Goal: Obtain resource: Download file/media

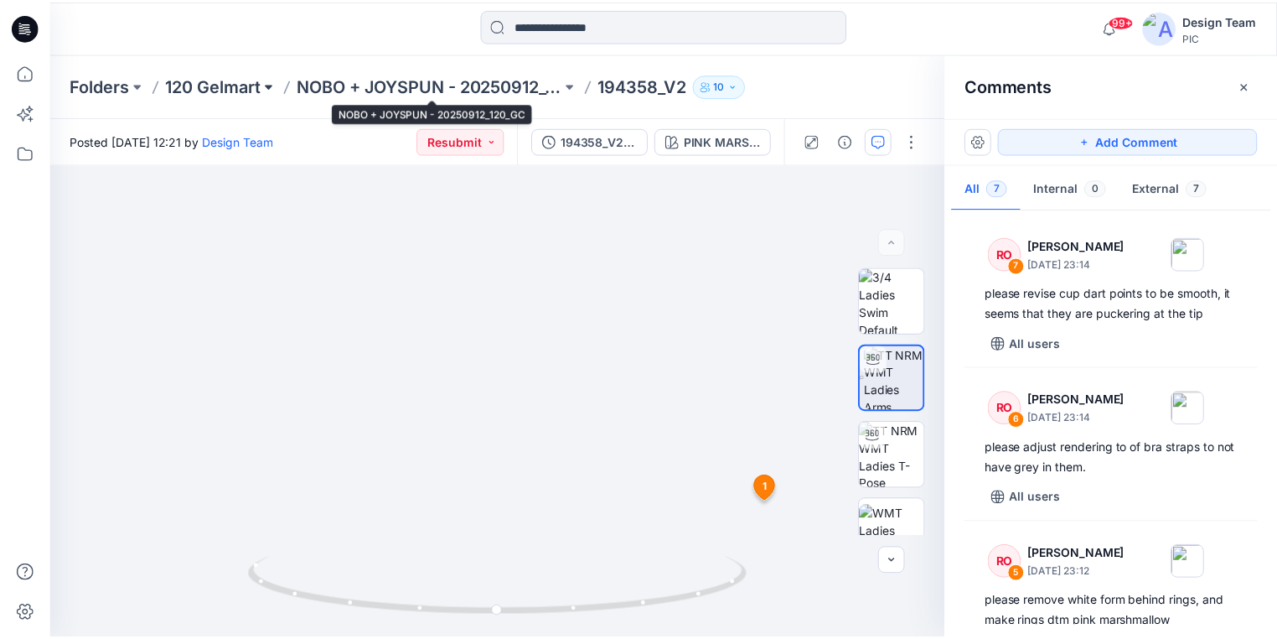
scroll to position [744, 0]
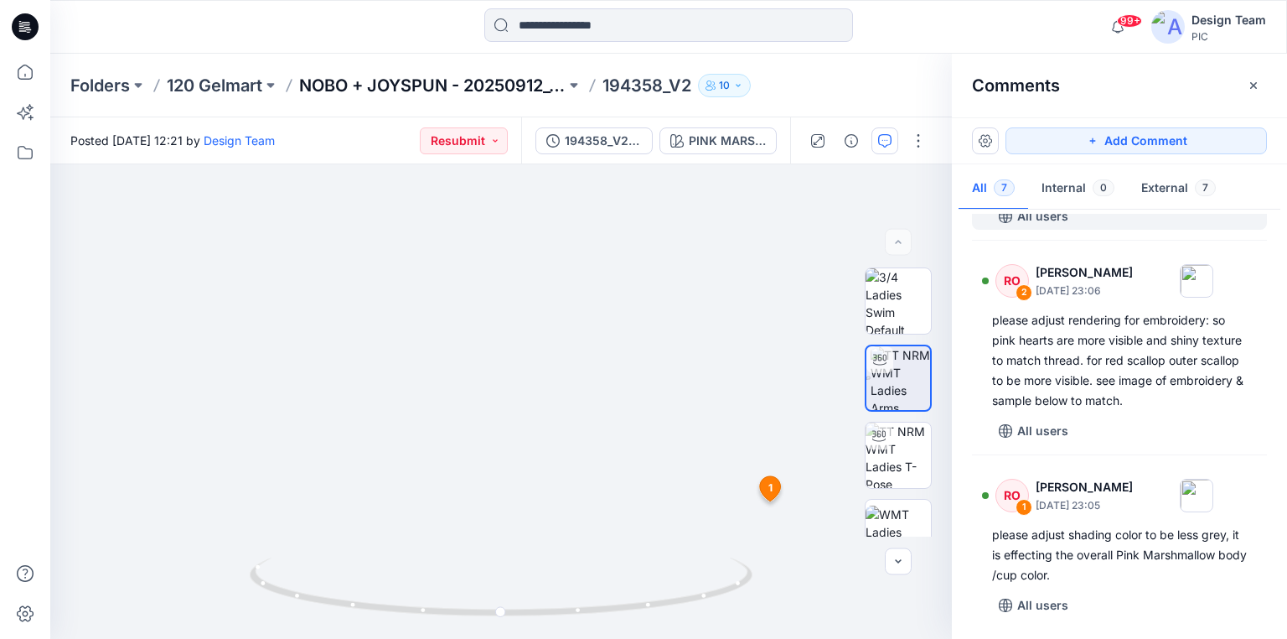
click at [335, 77] on p "NOBO + JOYSPUN - 20250912_120_GC" at bounding box center [432, 85] width 267 height 23
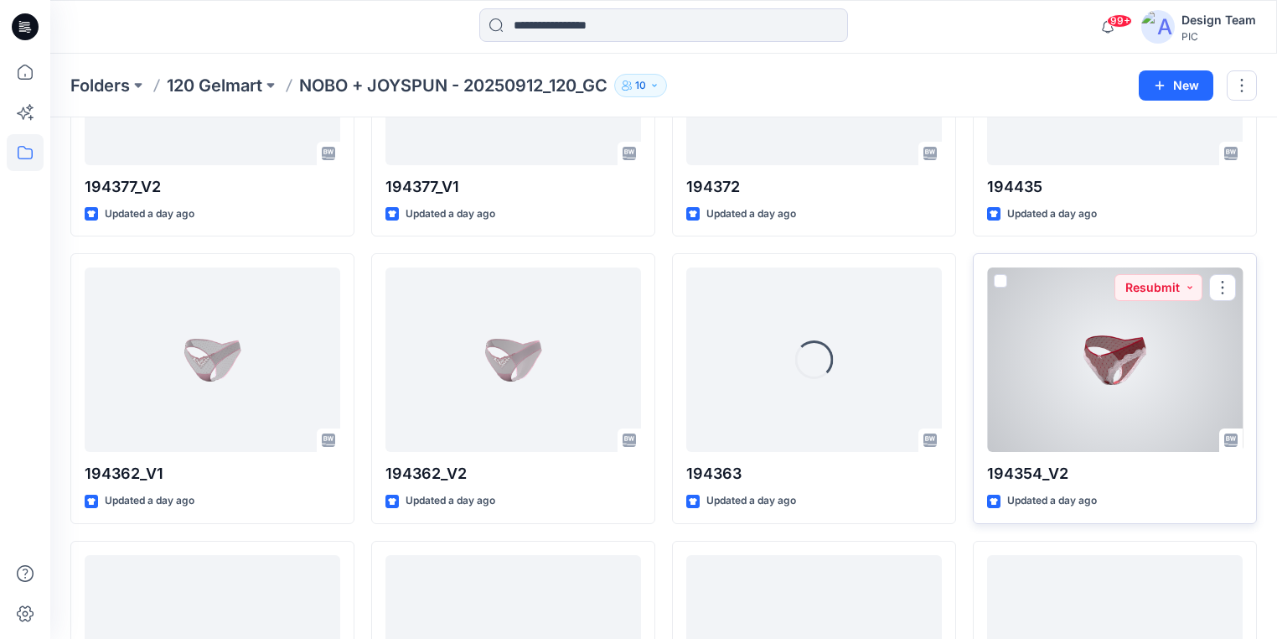
scroll to position [1735, 0]
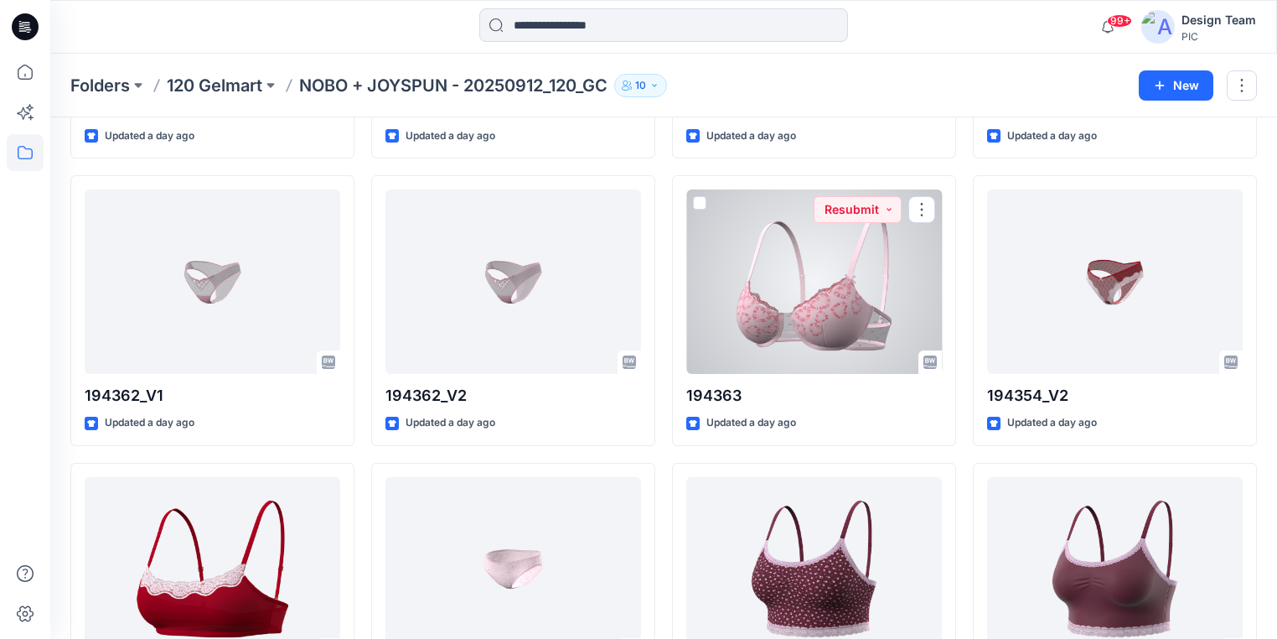
click at [781, 322] on div at bounding box center [814, 281] width 256 height 184
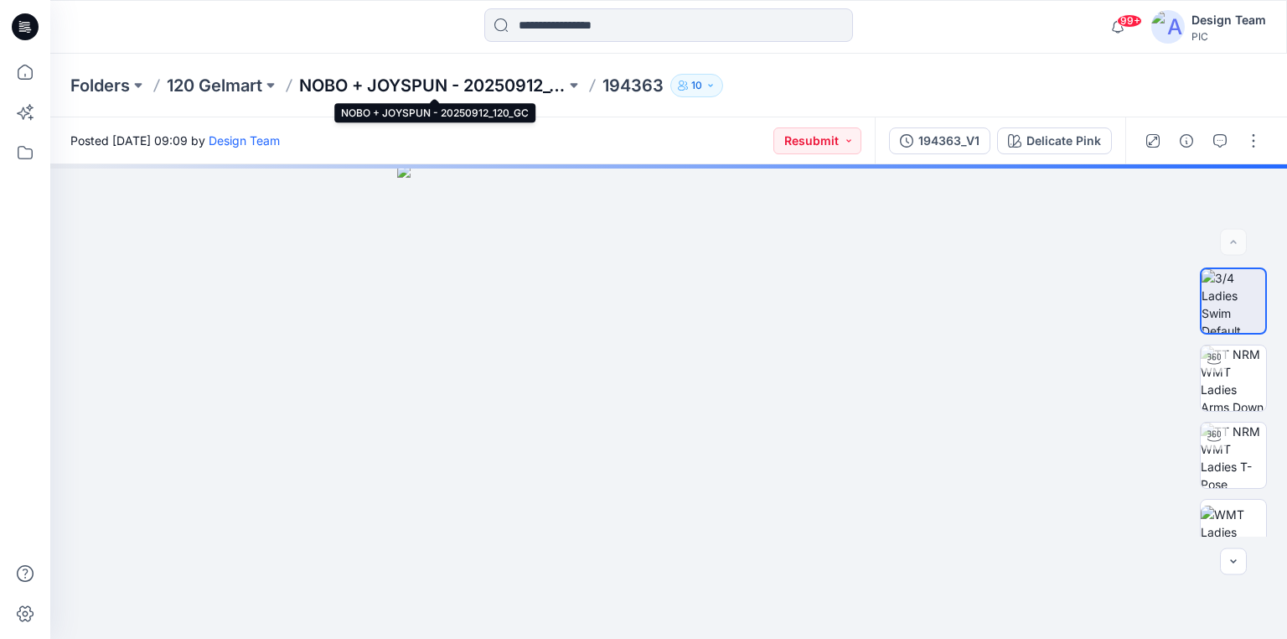
click at [469, 83] on p "NOBO + JOYSPUN - 20250912_120_GC" at bounding box center [432, 85] width 267 height 23
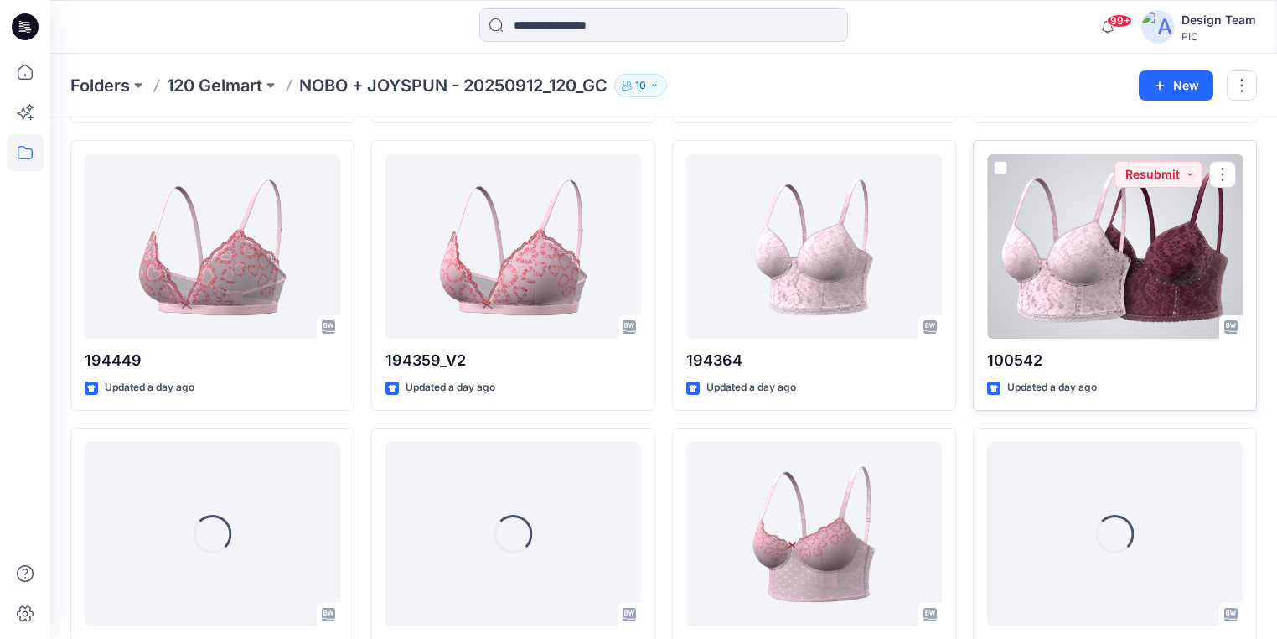
scroll to position [2461, 0]
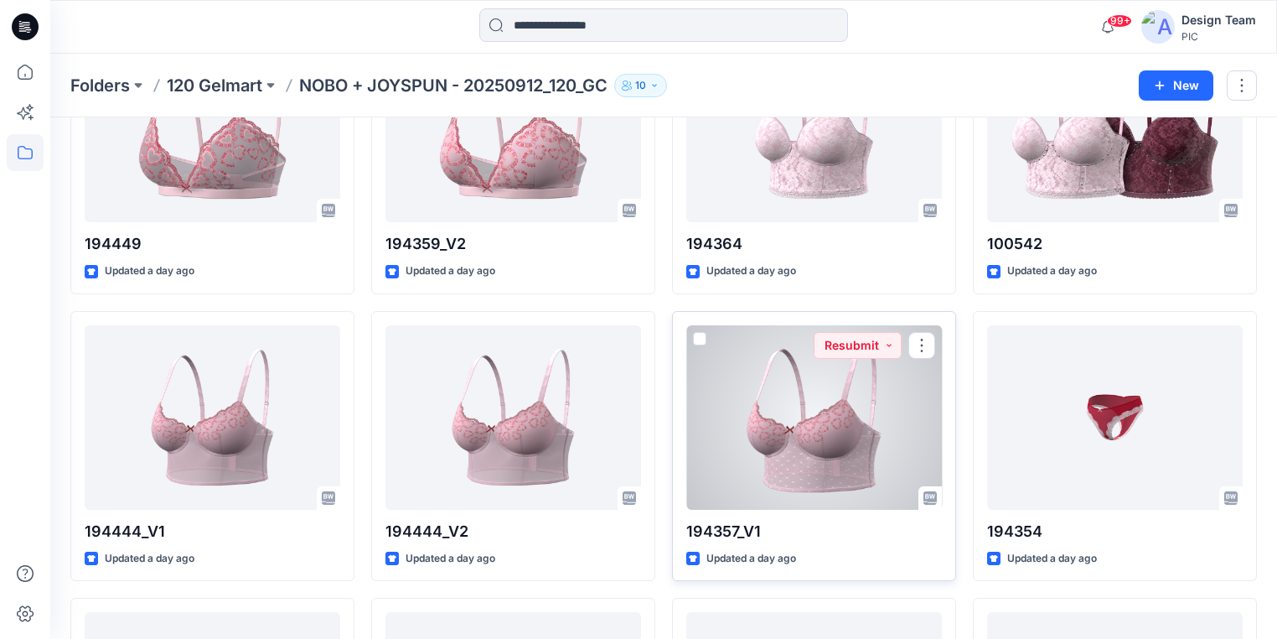
click at [795, 444] on div at bounding box center [814, 417] width 256 height 184
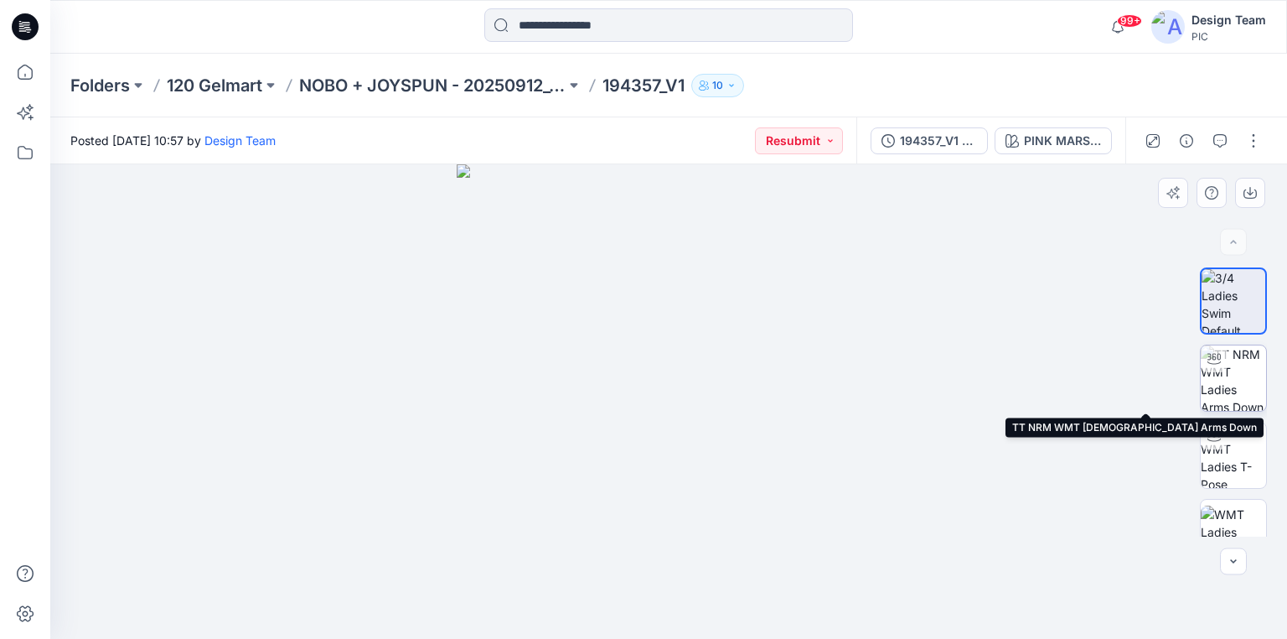
click at [1236, 377] on img at bounding box center [1233, 377] width 65 height 65
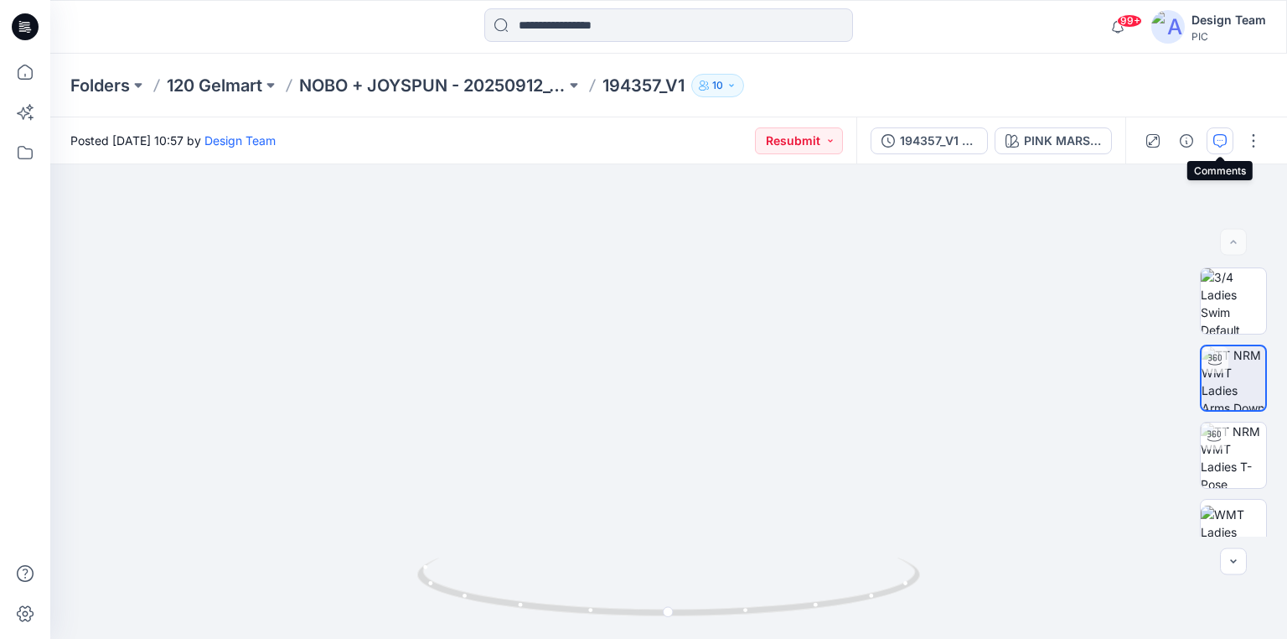
click at [1218, 139] on icon "button" at bounding box center [1220, 140] width 13 height 13
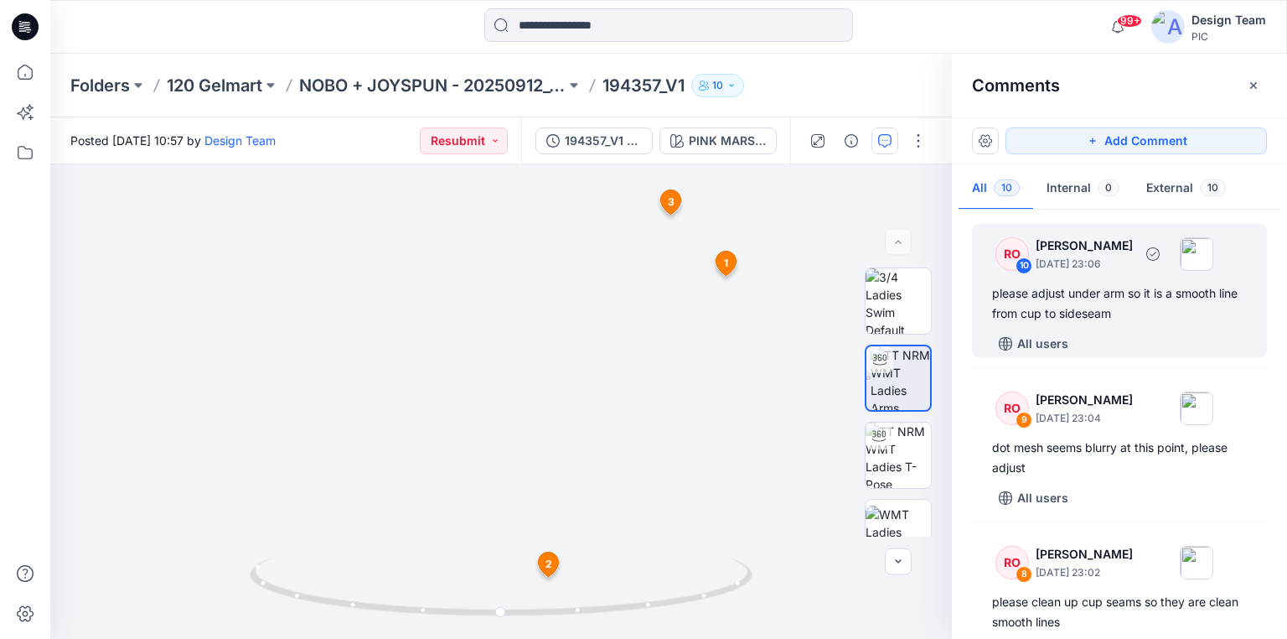
click at [1147, 292] on div "please adjust under arm so it is a smooth line from cup to sideseam" at bounding box center [1119, 303] width 255 height 40
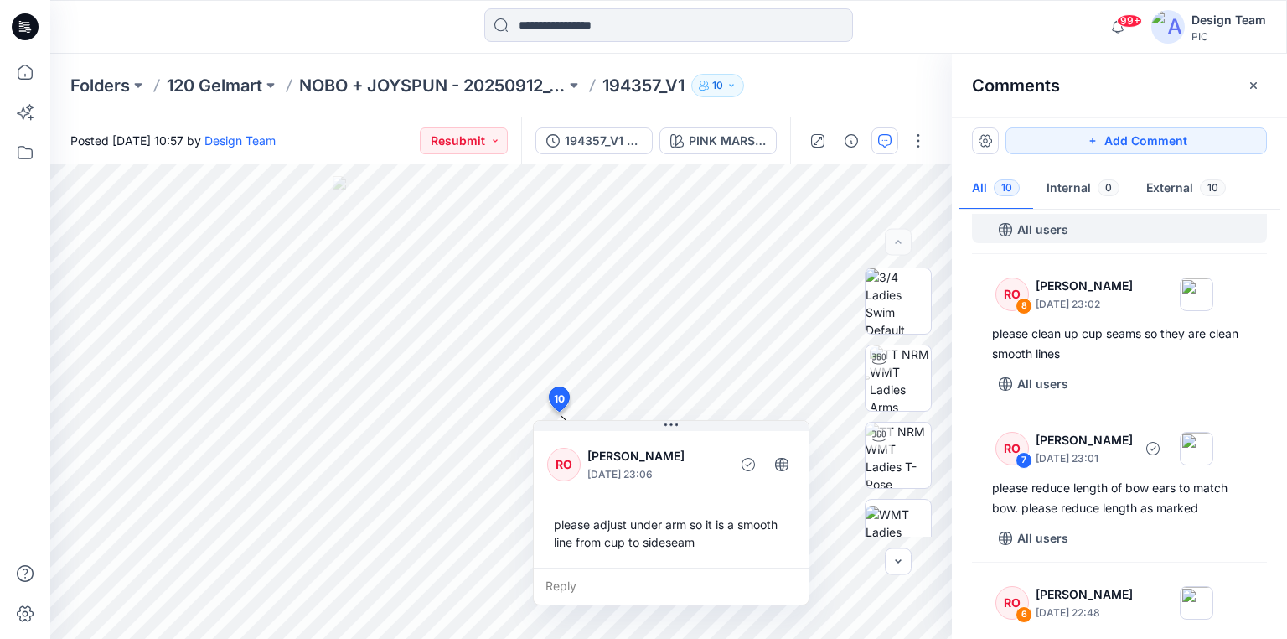
scroll to position [335, 0]
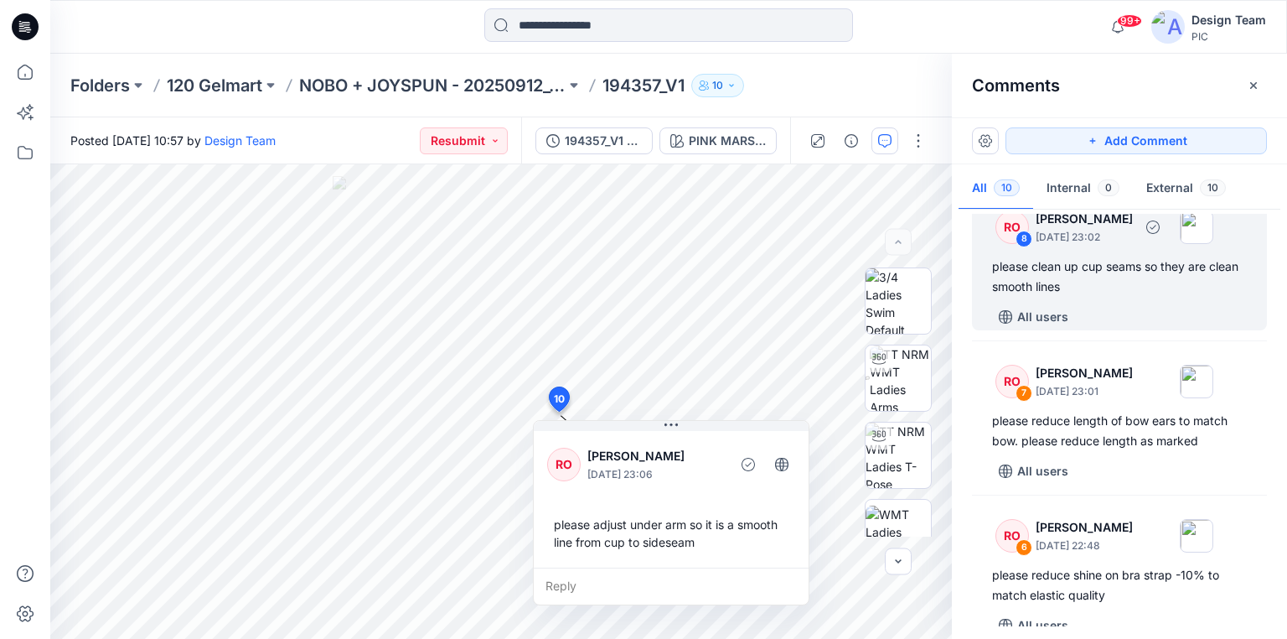
click at [1092, 293] on div "please clean up cup seams so they are clean smooth lines" at bounding box center [1119, 276] width 255 height 40
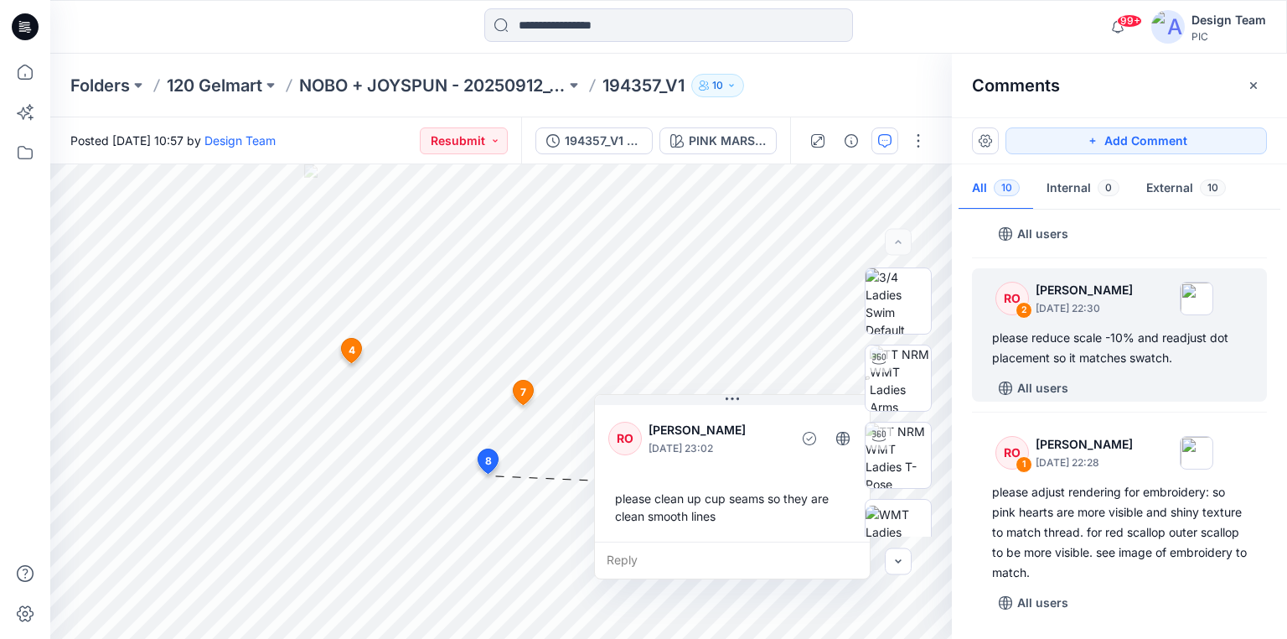
scroll to position [1247, 0]
click at [1160, 363] on div "please reduce scale -10% and readjust dot placement so it matches swatch." at bounding box center [1119, 348] width 255 height 40
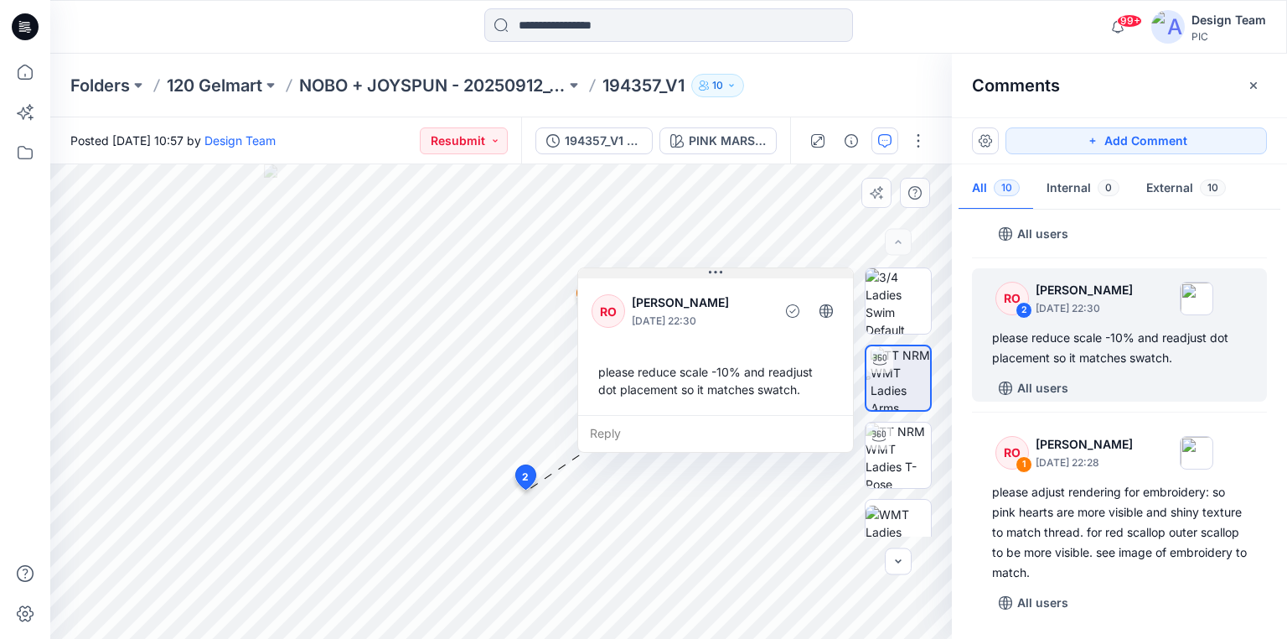
drag, startPoint x: 710, startPoint y: 346, endPoint x: 728, endPoint y: 266, distance: 82.4
click at [728, 268] on button at bounding box center [715, 273] width 275 height 10
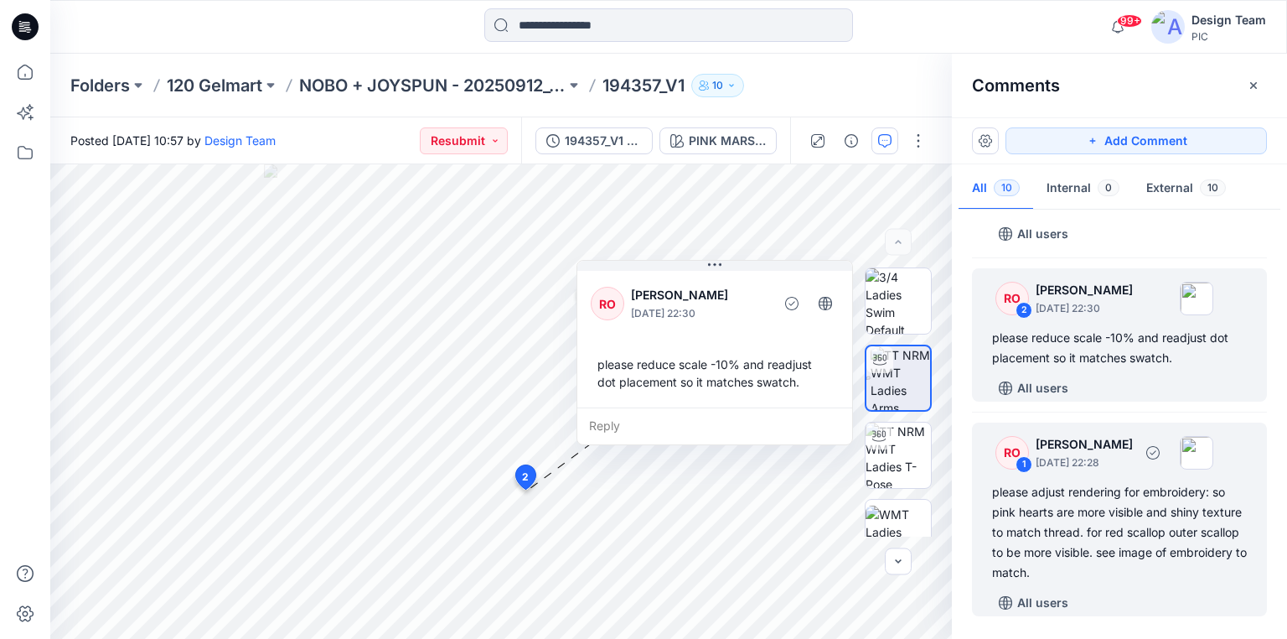
click at [1143, 550] on div "please adjust rendering for embroidery: so pink hearts are more visible and shi…" at bounding box center [1119, 532] width 255 height 101
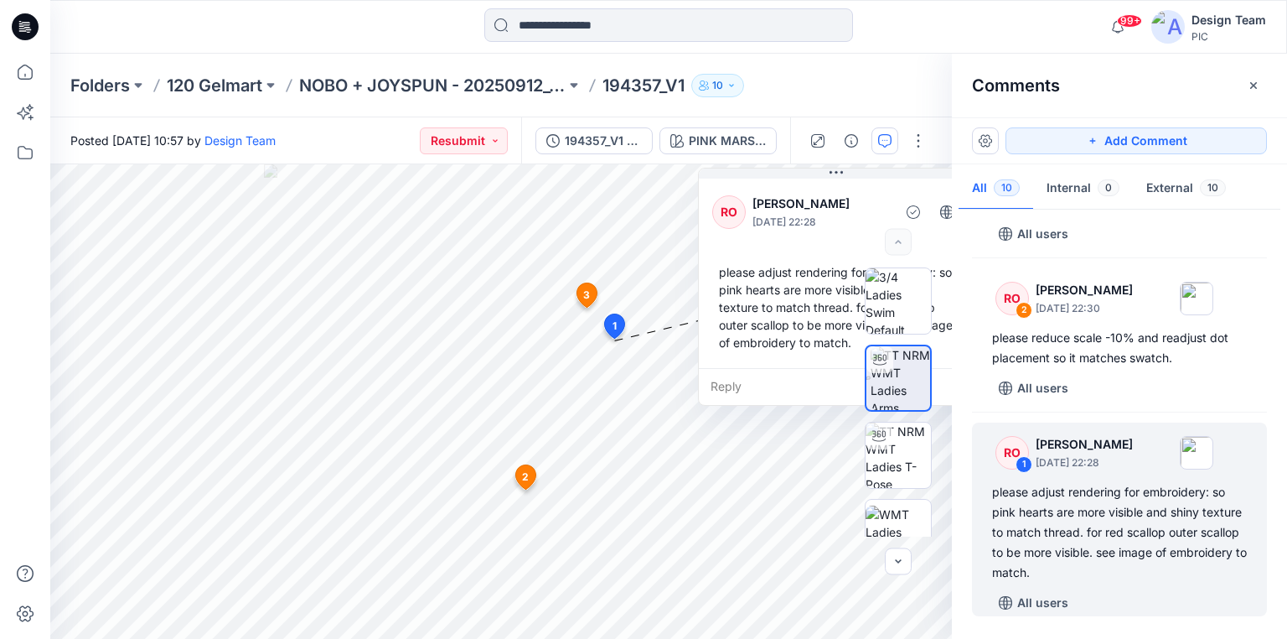
drag, startPoint x: 699, startPoint y: 173, endPoint x: 844, endPoint y: 163, distance: 145.3
click at [844, 163] on div "Posted [DATE] 10:57 by Design Team Resubmit 194357_V1 new PINK MARSHMALLOW PINK…" at bounding box center [668, 377] width 1237 height 521
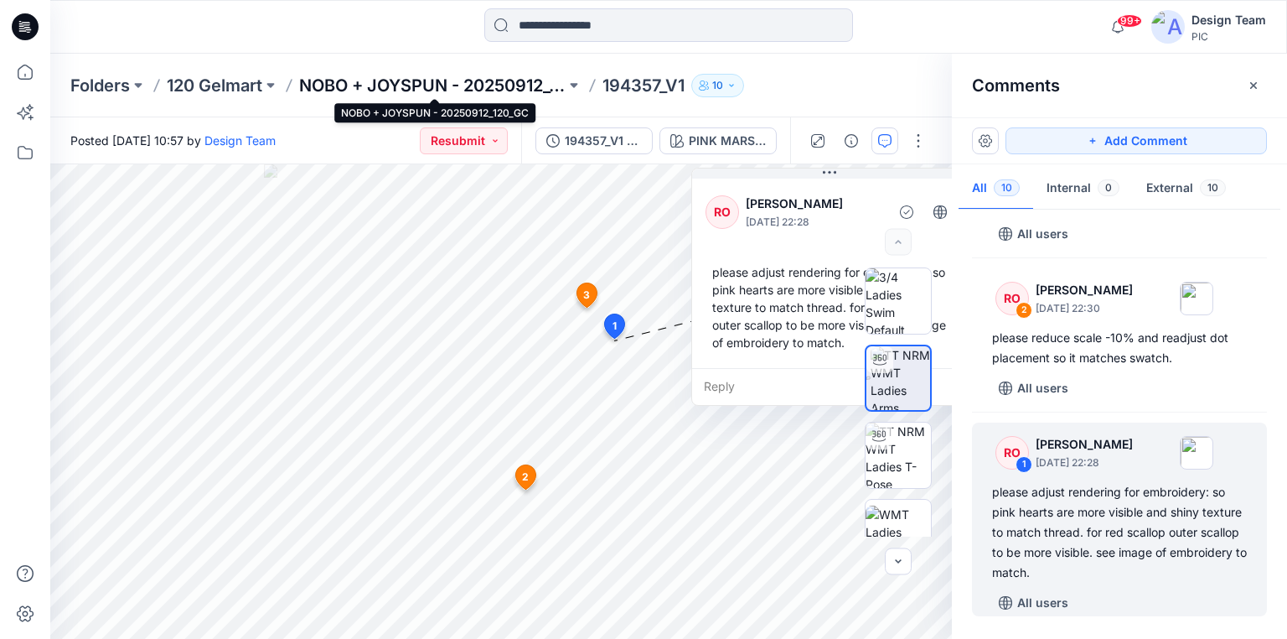
click at [335, 91] on p "NOBO + JOYSPUN - 20250912_120_GC" at bounding box center [432, 85] width 267 height 23
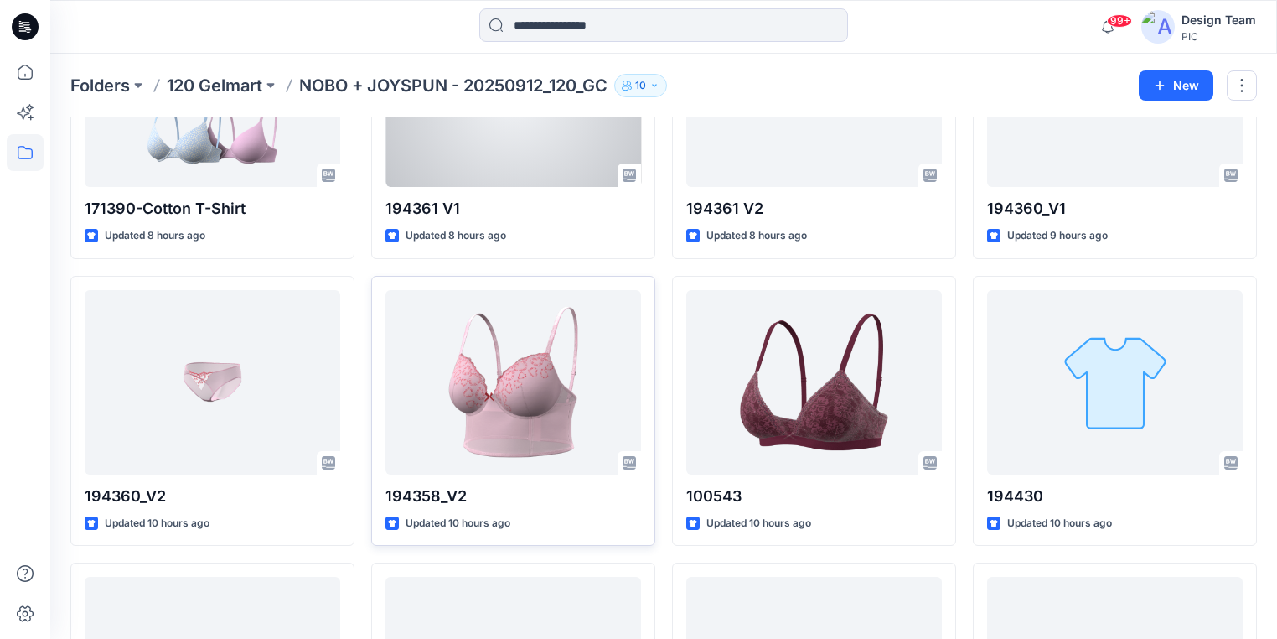
scroll to position [201, 0]
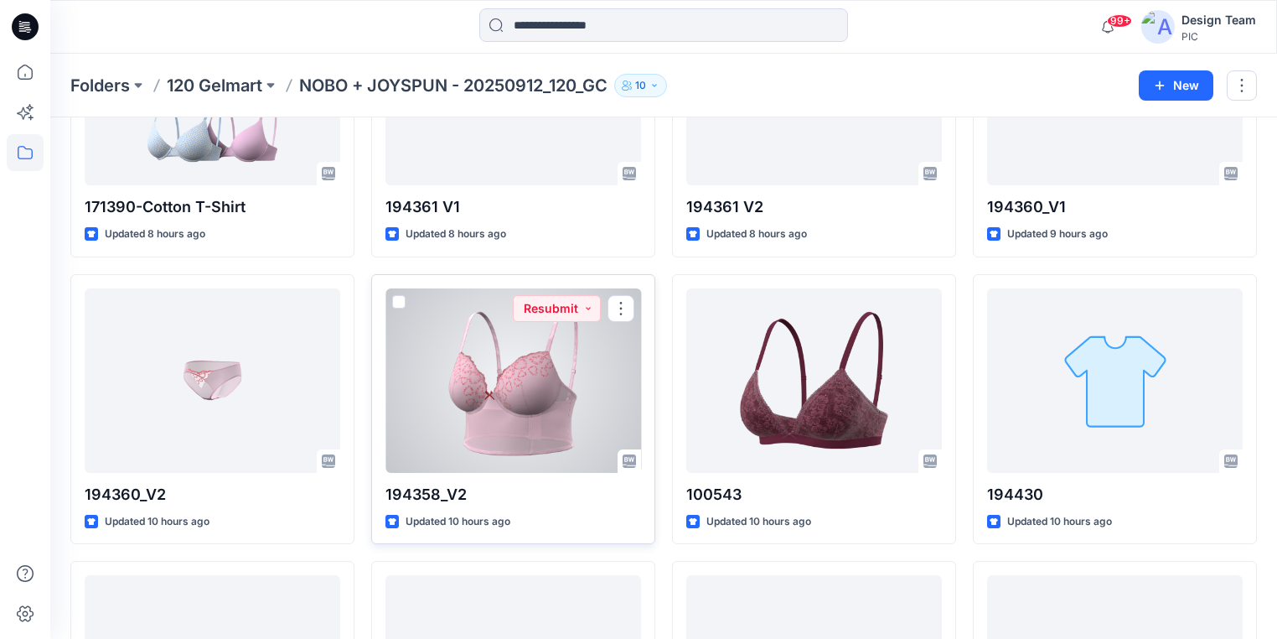
click at [530, 409] on div at bounding box center [514, 380] width 256 height 184
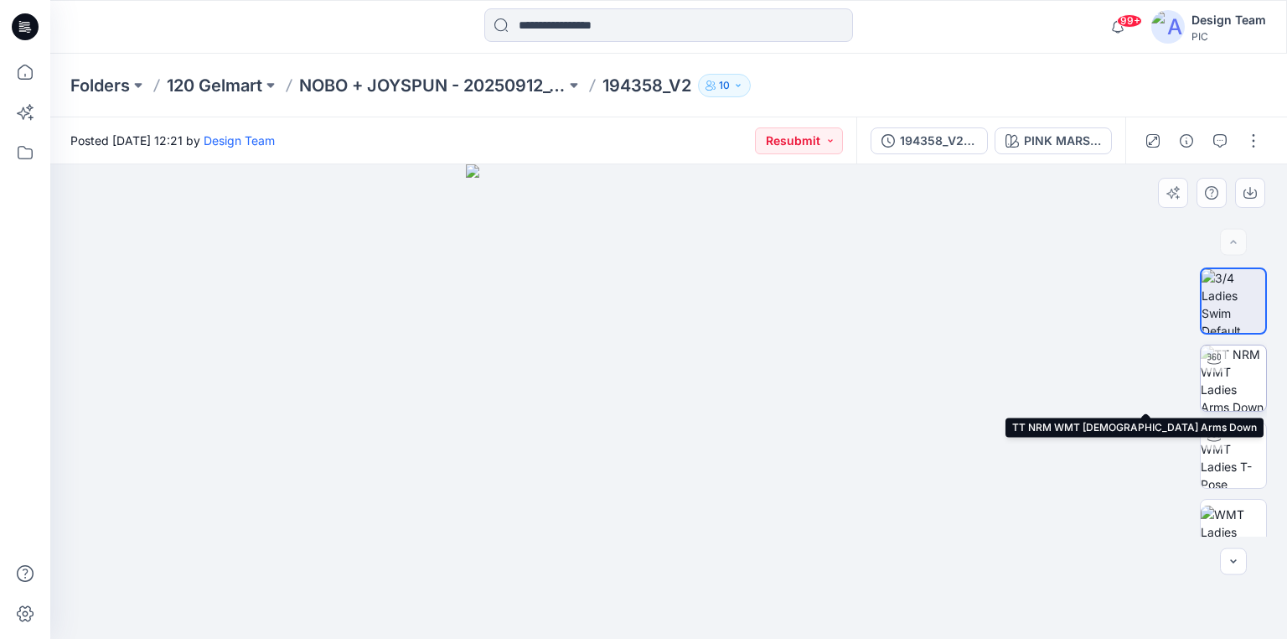
click at [1237, 374] on img at bounding box center [1233, 377] width 65 height 65
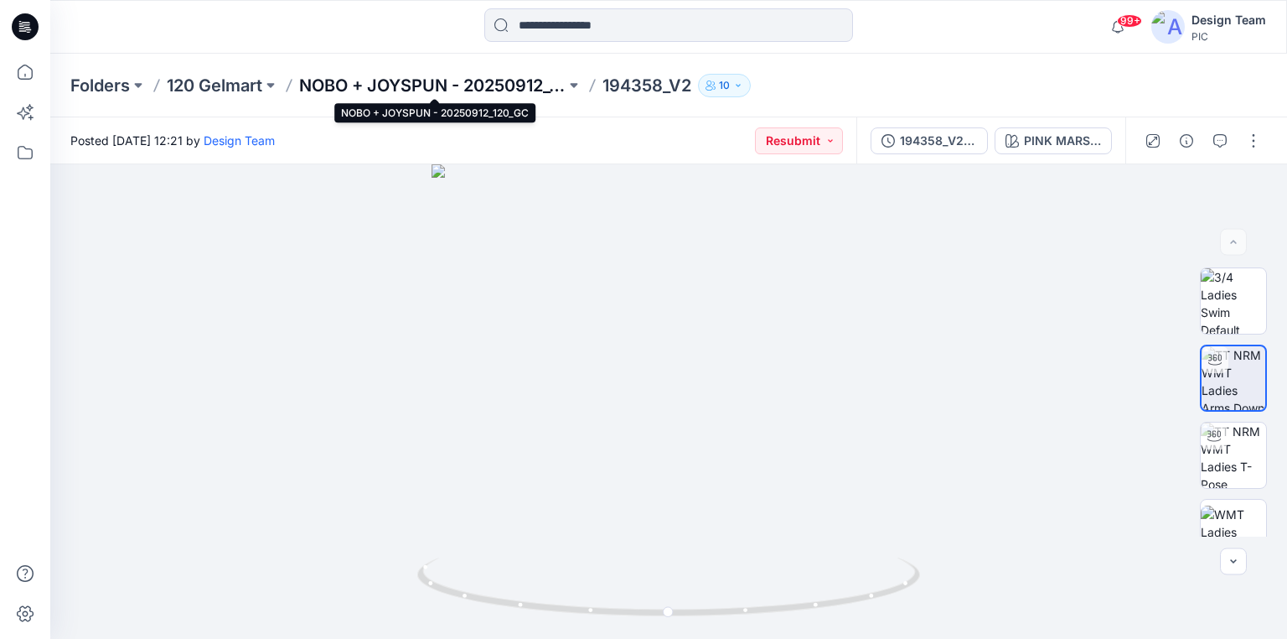
click at [321, 85] on p "NOBO + JOYSPUN - 20250912_120_GC" at bounding box center [432, 85] width 267 height 23
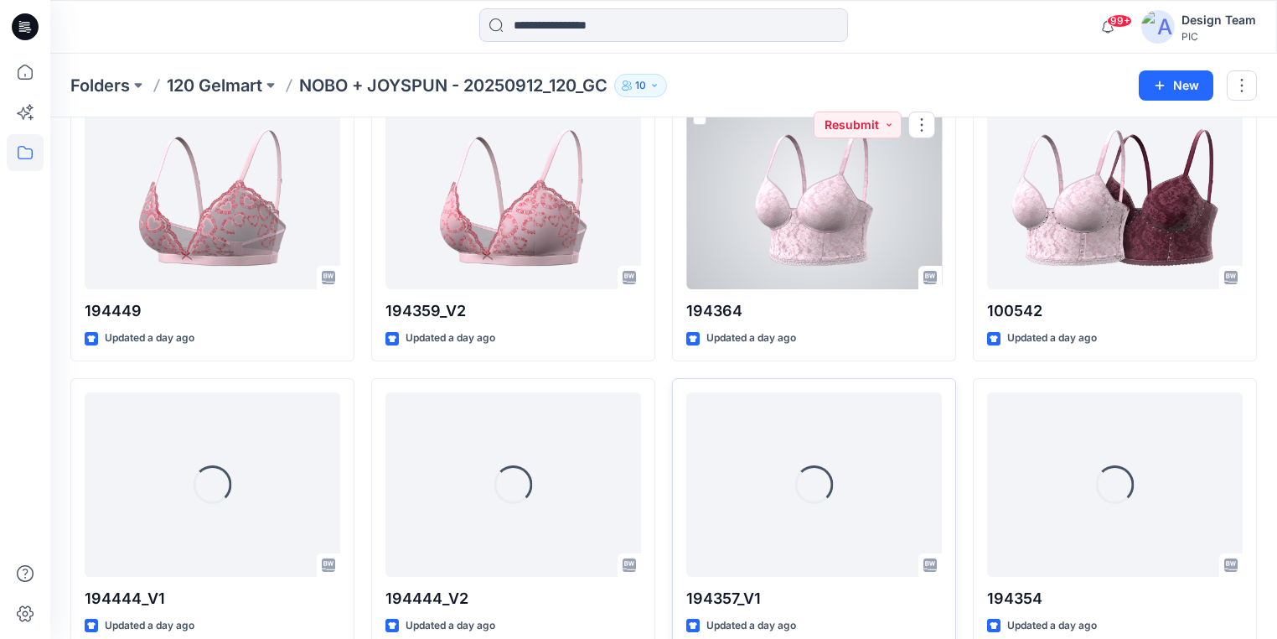
scroll to position [2528, 0]
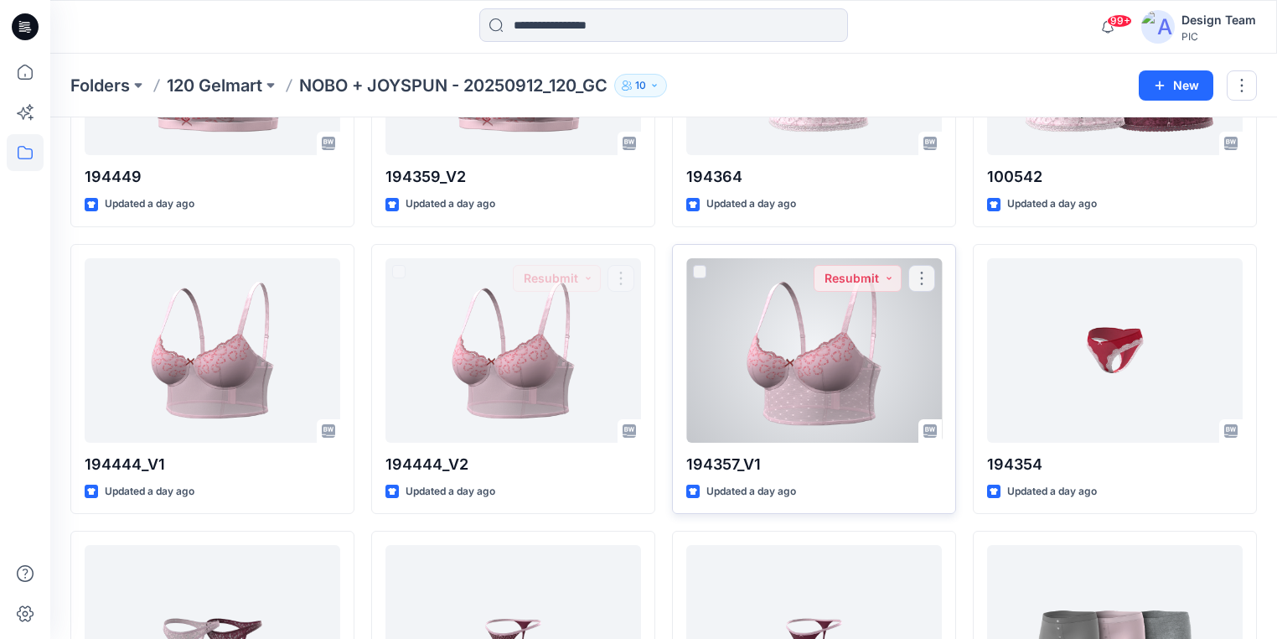
click at [739, 399] on div at bounding box center [814, 350] width 256 height 184
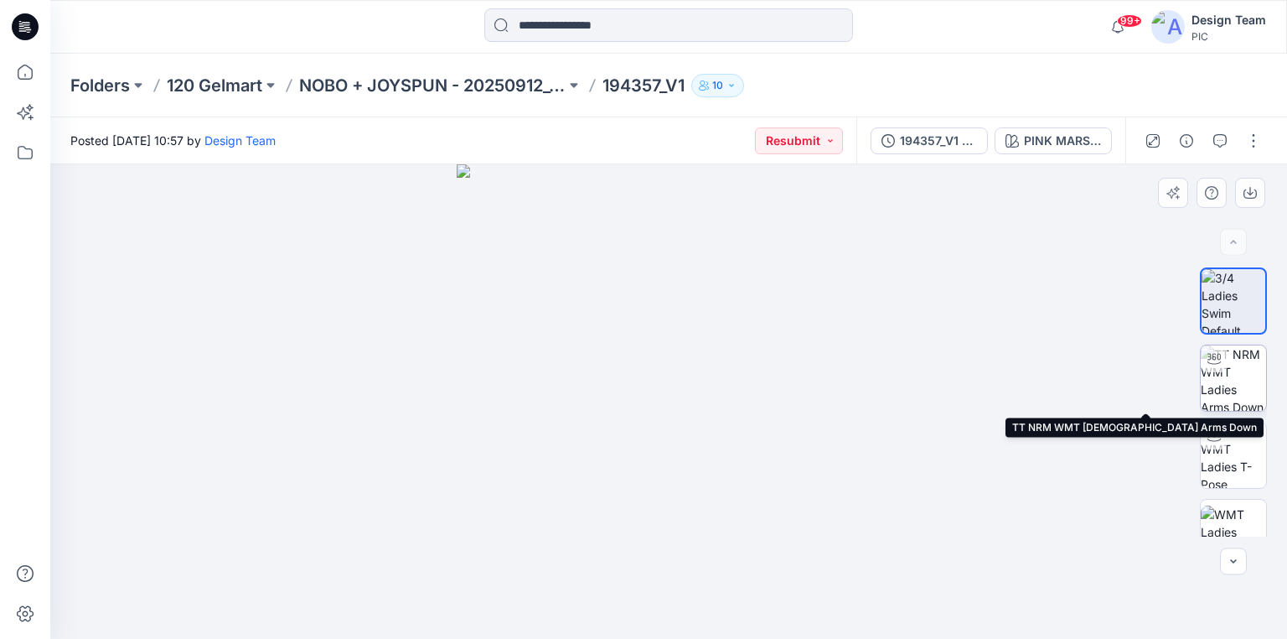
click at [1247, 382] on img at bounding box center [1233, 377] width 65 height 65
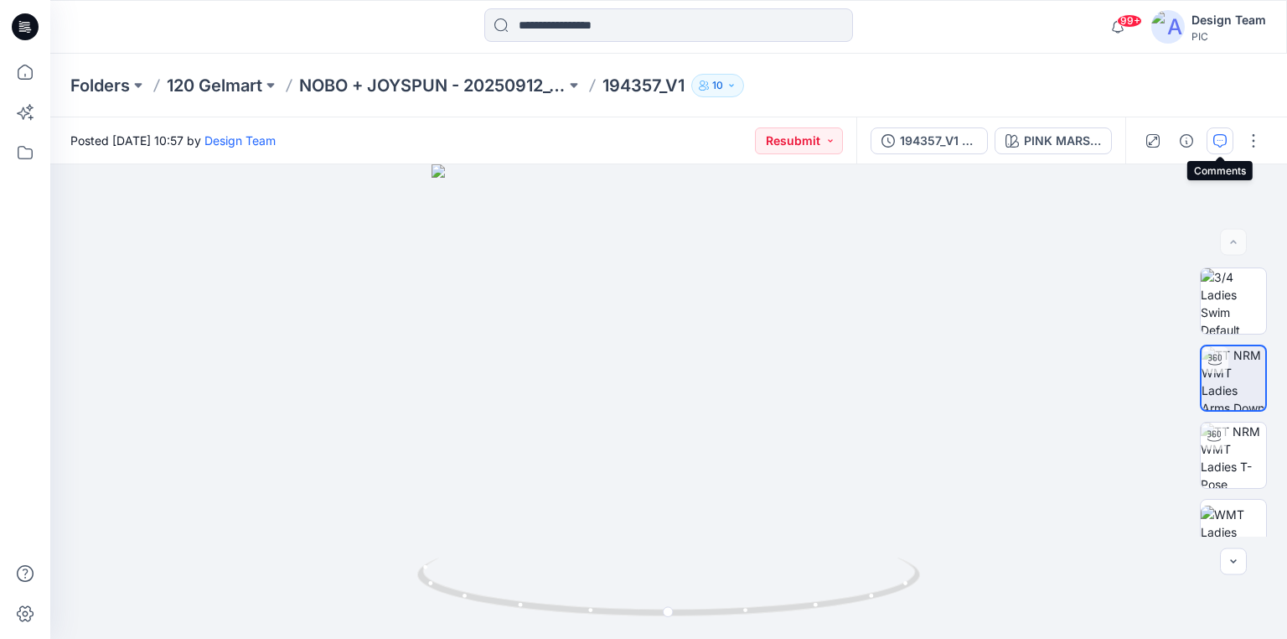
click at [1214, 136] on icon "button" at bounding box center [1220, 140] width 13 height 13
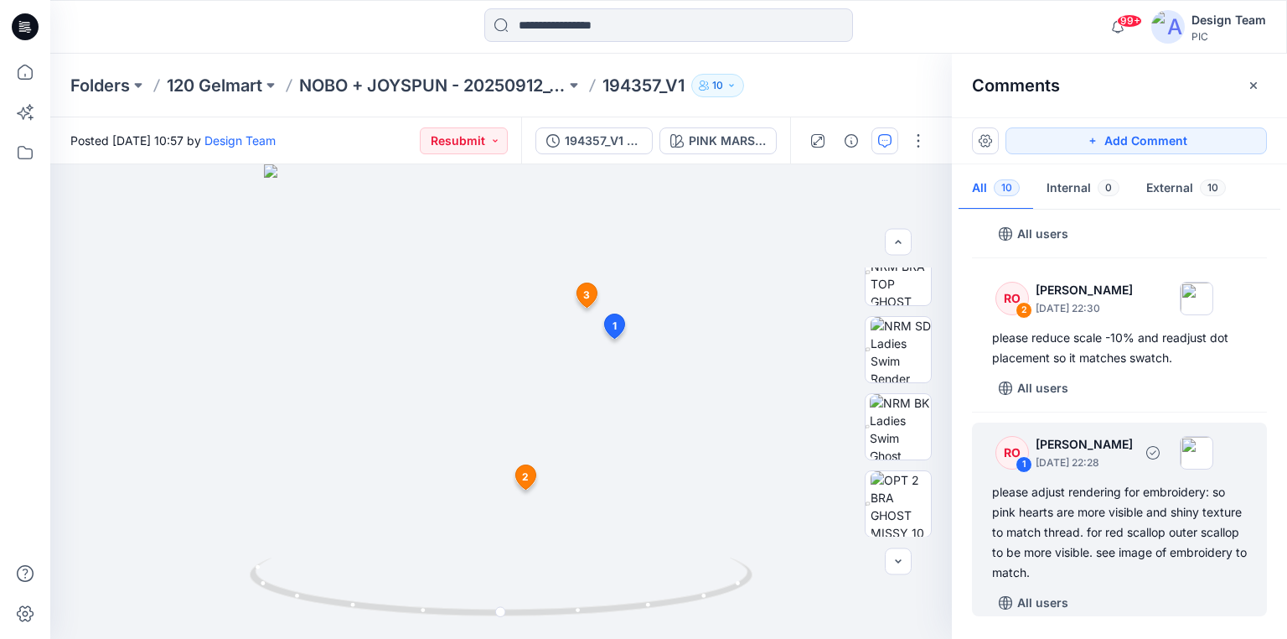
scroll to position [1247, 0]
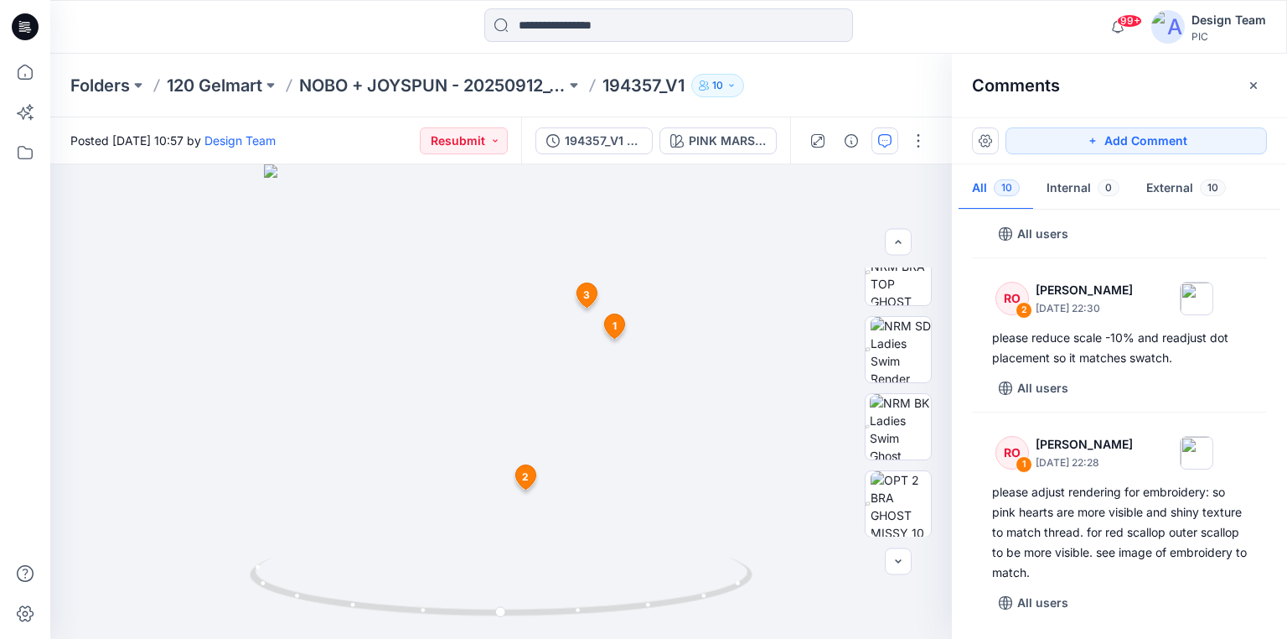
click at [26, 324] on div at bounding box center [25, 346] width 37 height 585
drag, startPoint x: 598, startPoint y: 288, endPoint x: 570, endPoint y: 179, distance: 112.4
drag, startPoint x: 526, startPoint y: 249, endPoint x: 543, endPoint y: 250, distance: 17.6
drag, startPoint x: 481, startPoint y: 329, endPoint x: 463, endPoint y: 405, distance: 78.5
drag, startPoint x: 515, startPoint y: 548, endPoint x: 523, endPoint y: 521, distance: 28.1
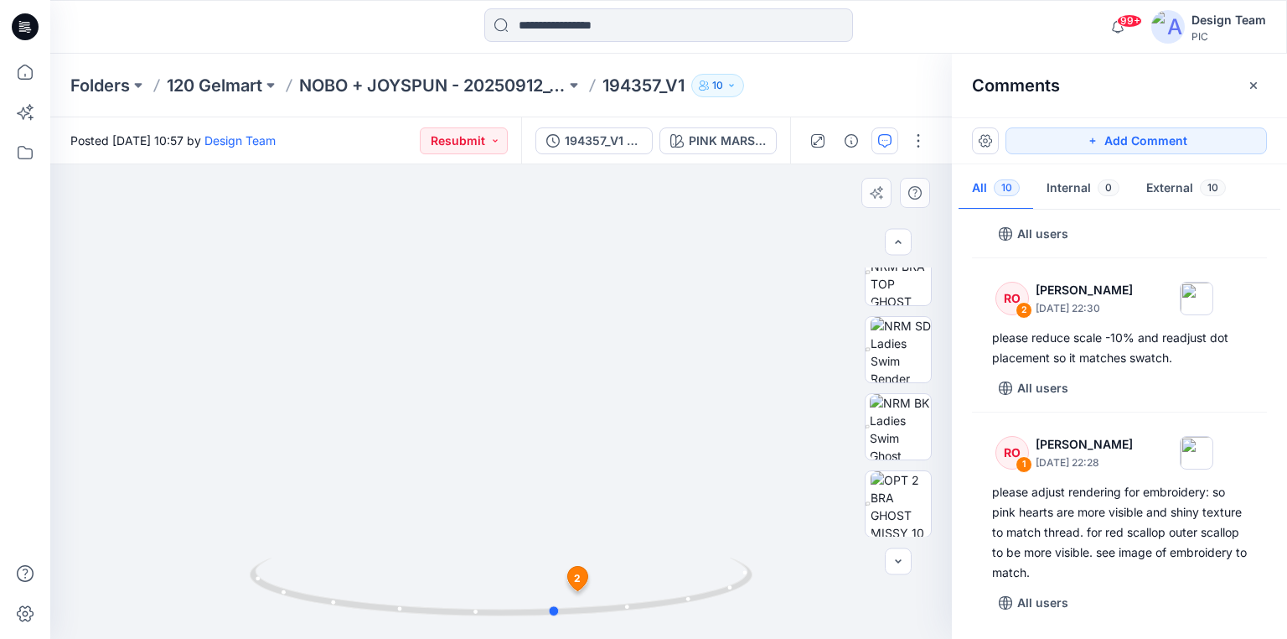
drag, startPoint x: 699, startPoint y: 597, endPoint x: 773, endPoint y: 598, distance: 73.8
click at [773, 598] on div at bounding box center [501, 401] width 902 height 474
drag, startPoint x: 559, startPoint y: 614, endPoint x: 507, endPoint y: 583, distance: 61.0
click at [507, 583] on icon at bounding box center [503, 588] width 507 height 63
click at [505, 609] on circle at bounding box center [507, 612] width 10 height 10
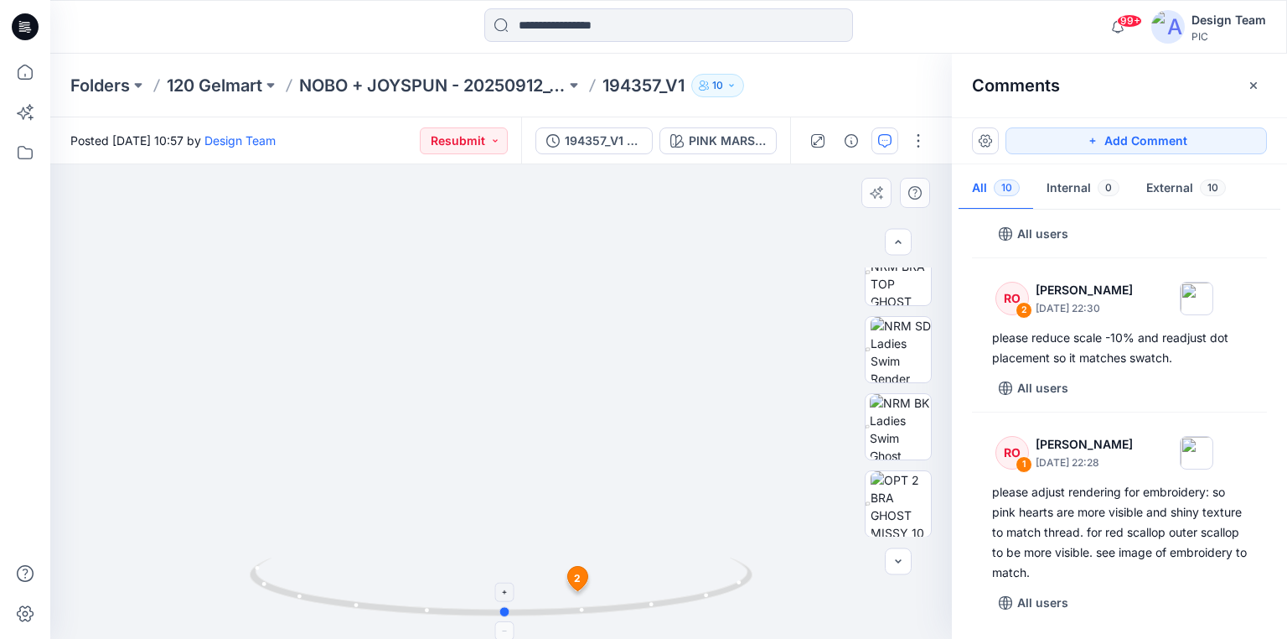
click at [707, 590] on icon at bounding box center [503, 588] width 507 height 63
click at [510, 607] on circle at bounding box center [510, 612] width 10 height 10
click at [510, 605] on icon at bounding box center [503, 588] width 507 height 63
click at [531, 459] on img at bounding box center [509, 67] width 1635 height 1144
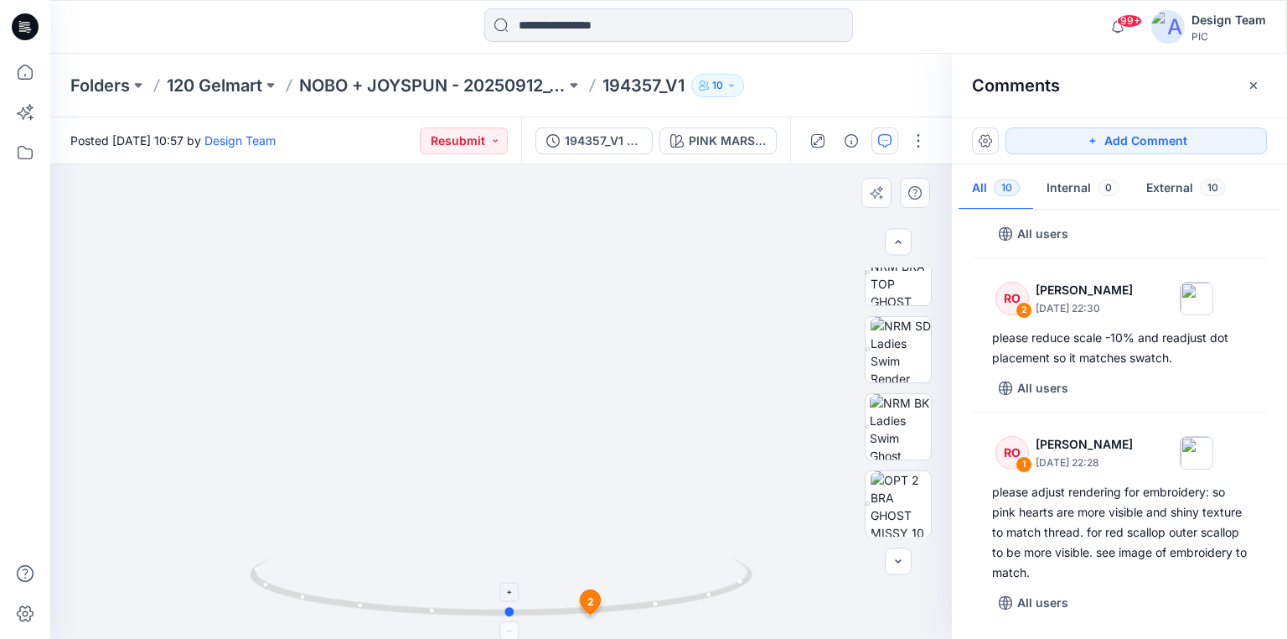
click at [510, 606] on icon at bounding box center [503, 588] width 507 height 63
drag, startPoint x: 512, startPoint y: 611, endPoint x: 510, endPoint y: 571, distance: 40.3
click at [510, 571] on icon at bounding box center [503, 588] width 507 height 63
click at [515, 577] on icon at bounding box center [503, 588] width 507 height 63
click at [510, 604] on icon at bounding box center [503, 588] width 507 height 63
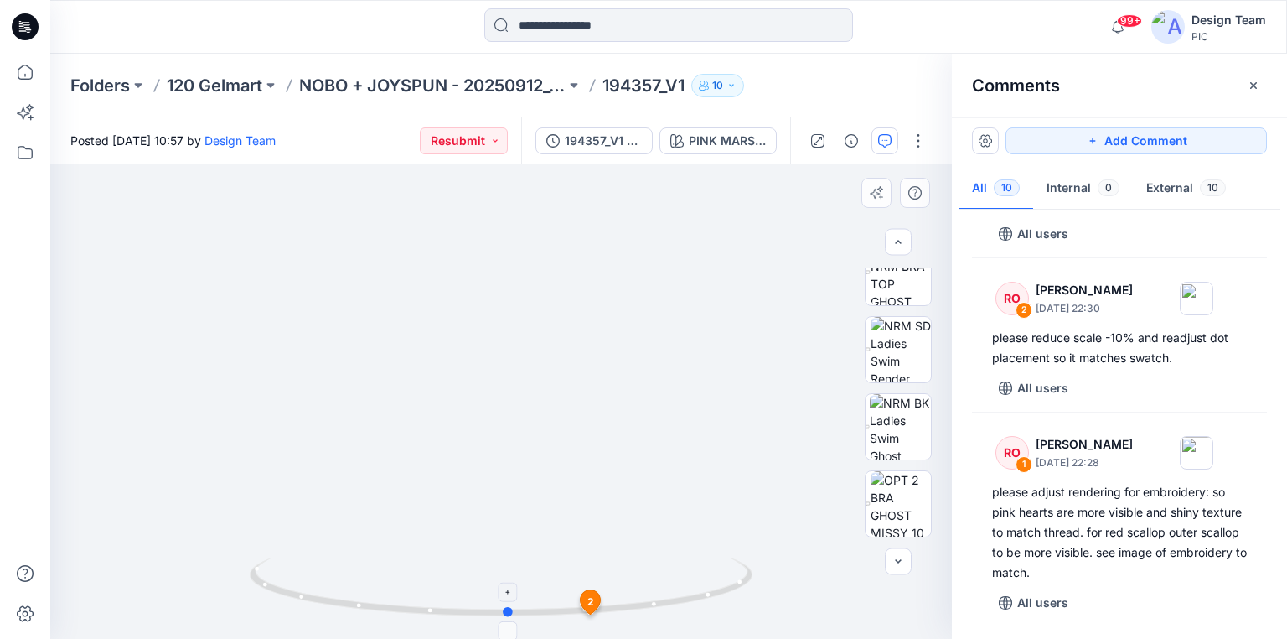
click at [505, 612] on circle at bounding box center [509, 612] width 10 height 10
click at [578, 596] on icon at bounding box center [591, 605] width 28 height 32
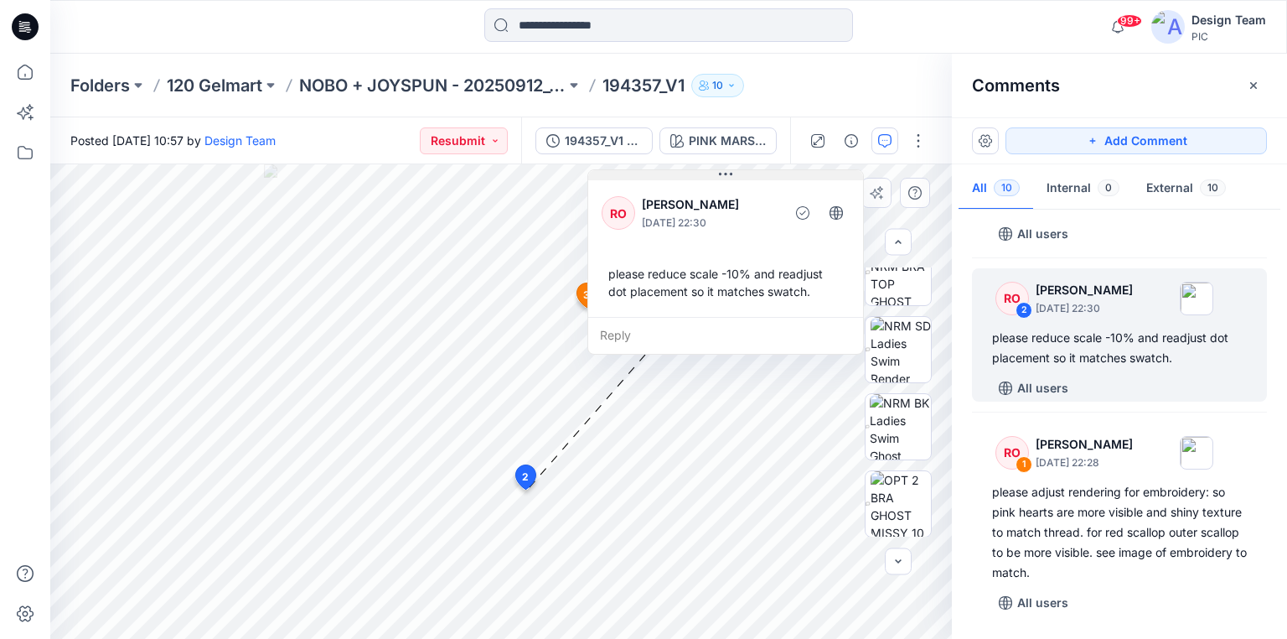
drag, startPoint x: 711, startPoint y: 345, endPoint x: 739, endPoint y: 174, distance: 173.4
click at [739, 174] on button at bounding box center [725, 175] width 275 height 10
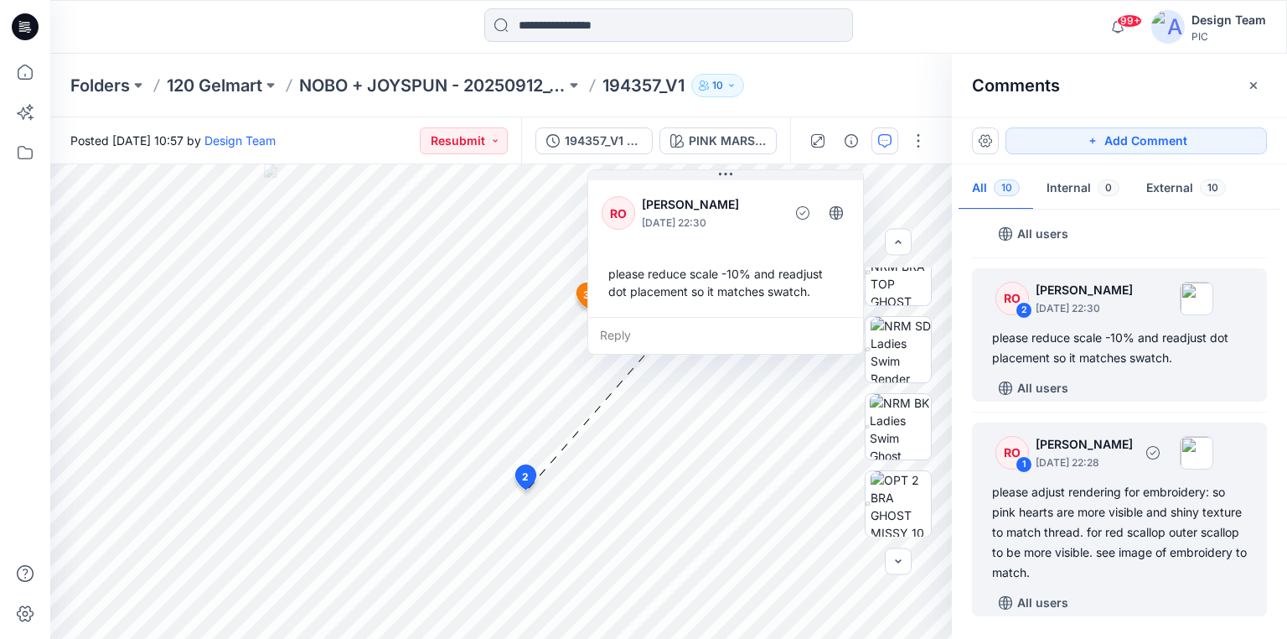
click at [1111, 509] on div "please adjust rendering for embroidery: so pink hearts are more visible and shi…" at bounding box center [1119, 532] width 255 height 101
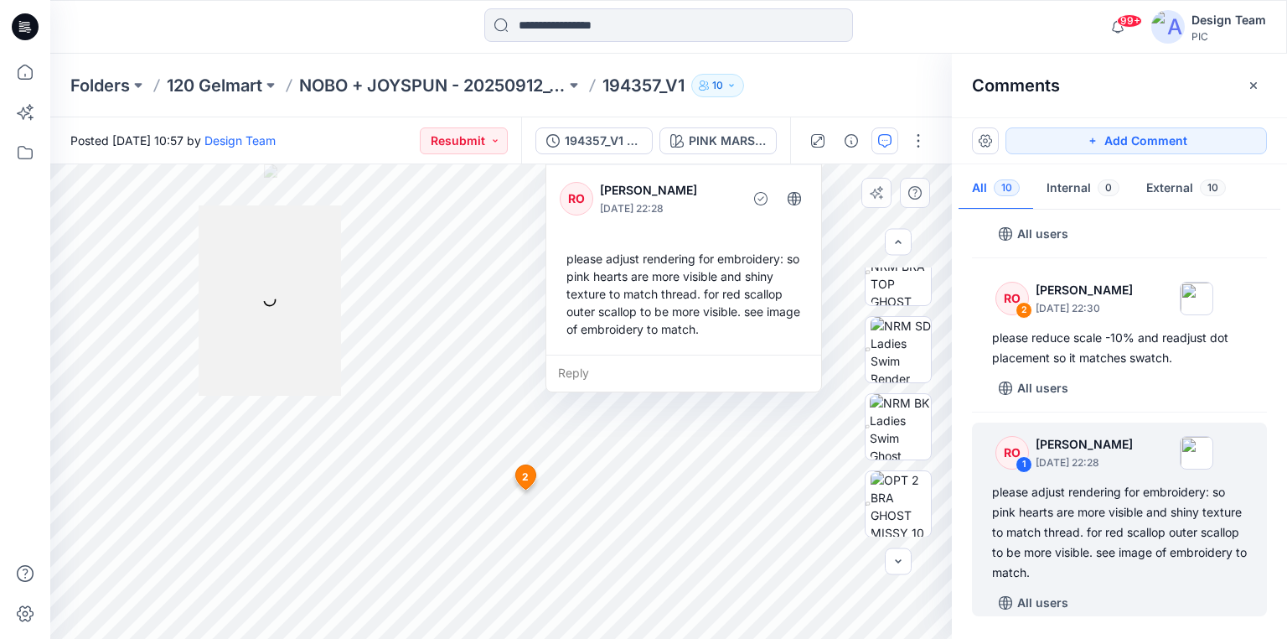
click at [625, 292] on div "please adjust rendering for embroidery: so pink hearts are more visible and shi…" at bounding box center [684, 293] width 248 height 101
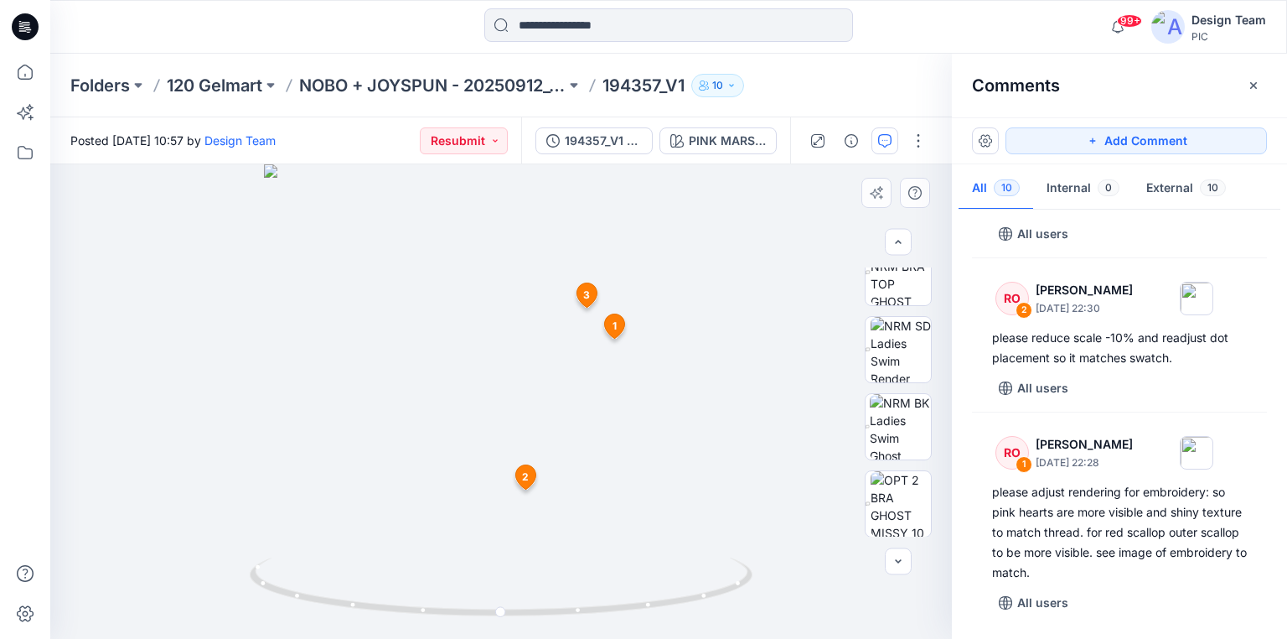
drag, startPoint x: 490, startPoint y: 438, endPoint x: 494, endPoint y: 421, distance: 17.1
drag, startPoint x: 500, startPoint y: 612, endPoint x: 497, endPoint y: 599, distance: 12.8
click at [497, 599] on icon at bounding box center [503, 588] width 507 height 63
drag, startPoint x: 510, startPoint y: 532, endPoint x: 526, endPoint y: 372, distance: 161.0
drag, startPoint x: 666, startPoint y: 607, endPoint x: 749, endPoint y: 604, distance: 83.0
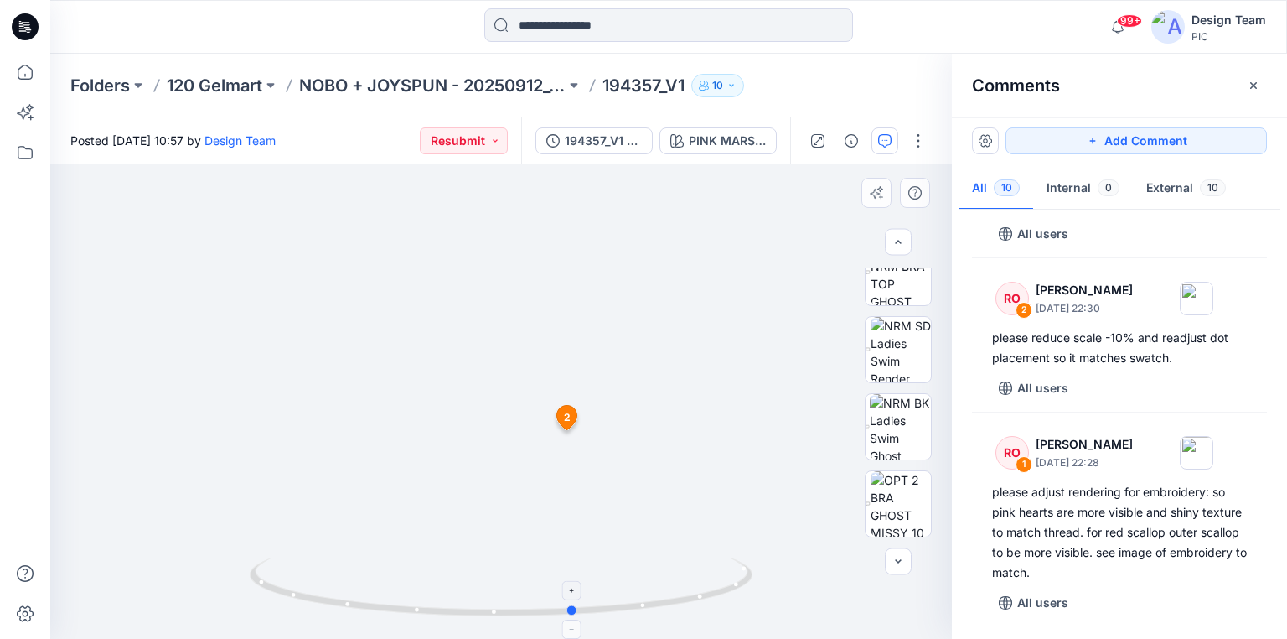
click at [749, 604] on icon at bounding box center [503, 588] width 507 height 63
drag, startPoint x: 335, startPoint y: 599, endPoint x: 427, endPoint y: 607, distance: 91.7
click at [427, 607] on icon at bounding box center [503, 588] width 507 height 63
drag, startPoint x: 698, startPoint y: 602, endPoint x: 598, endPoint y: 591, distance: 100.3
click at [598, 591] on icon at bounding box center [503, 588] width 507 height 63
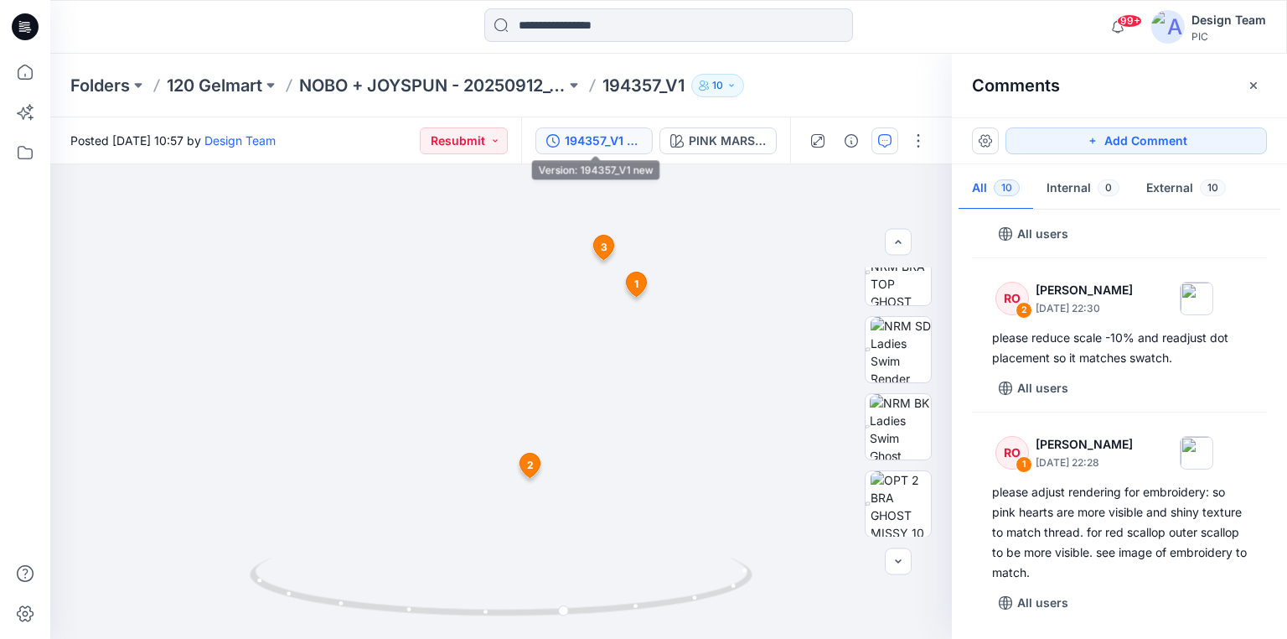
click at [618, 135] on div "194357_V1 new" at bounding box center [603, 141] width 77 height 18
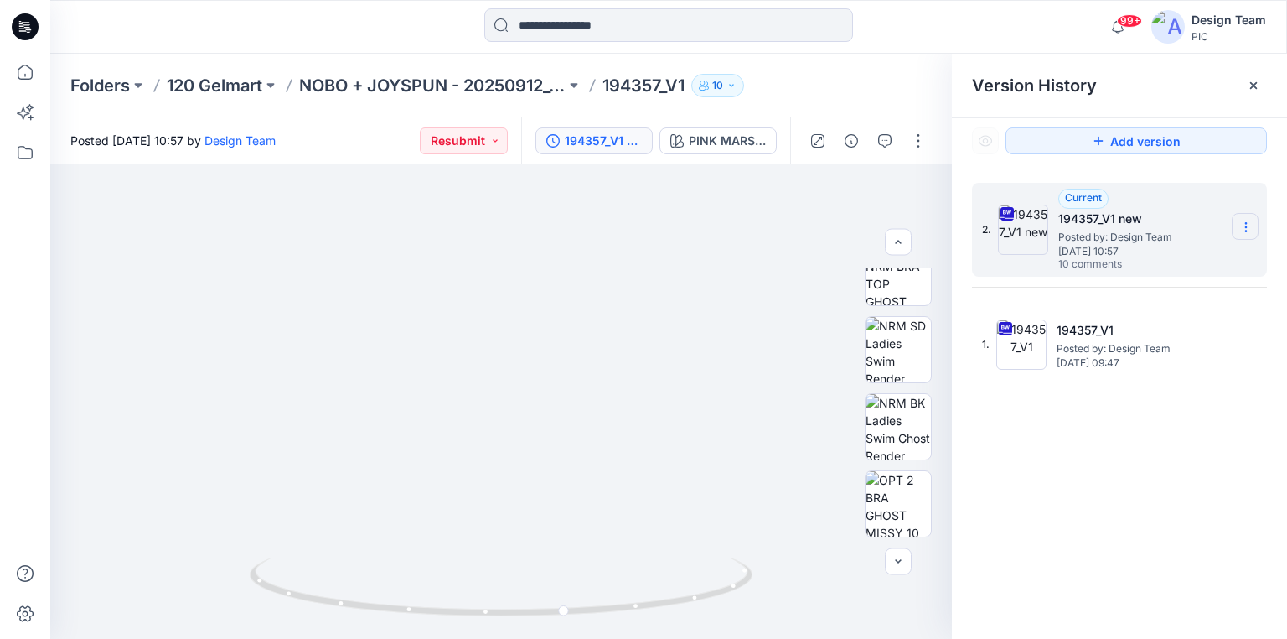
click at [1246, 224] on icon at bounding box center [1246, 226] width 13 height 13
click at [1149, 257] on span "Download Source BW File" at bounding box center [1161, 260] width 141 height 20
click at [1247, 222] on icon at bounding box center [1246, 226] width 13 height 13
click at [1160, 258] on span "Download Source BW File" at bounding box center [1161, 260] width 141 height 20
